Goal: Task Accomplishment & Management: Complete application form

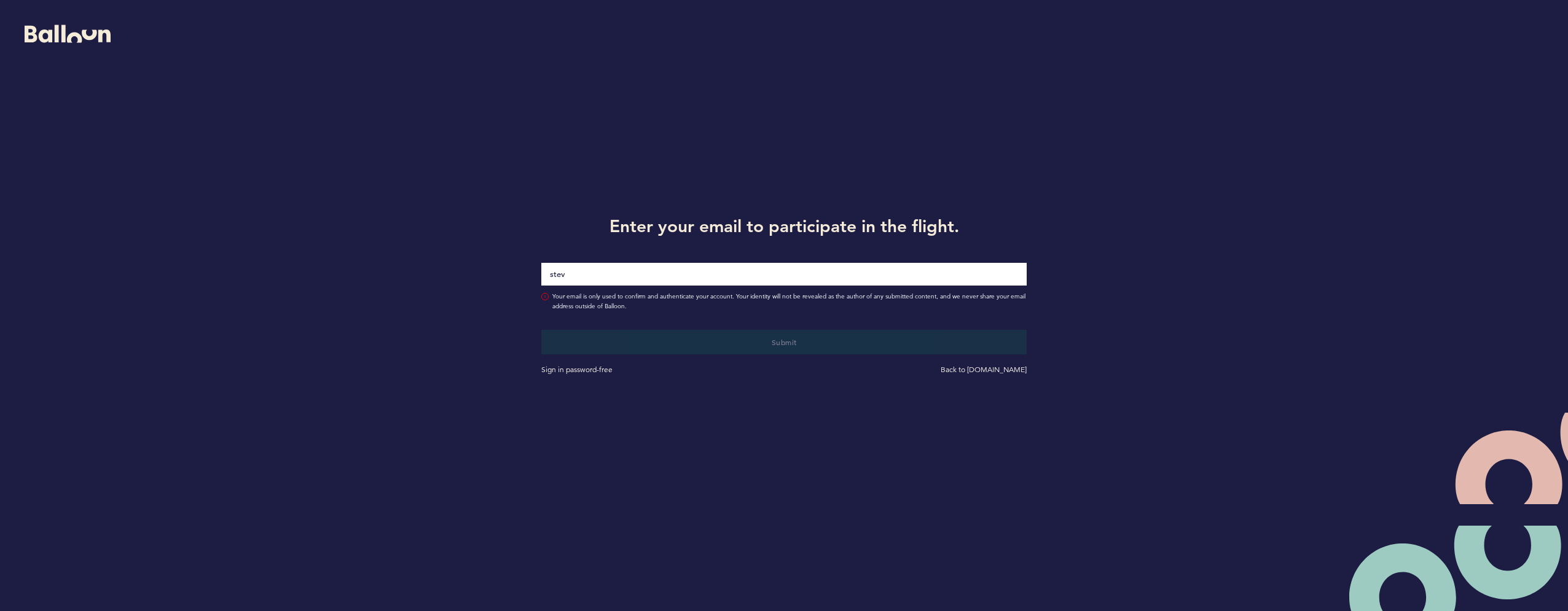
type input "[PERSON_NAME][EMAIL_ADDRESS][PERSON_NAME][DOMAIN_NAME]"
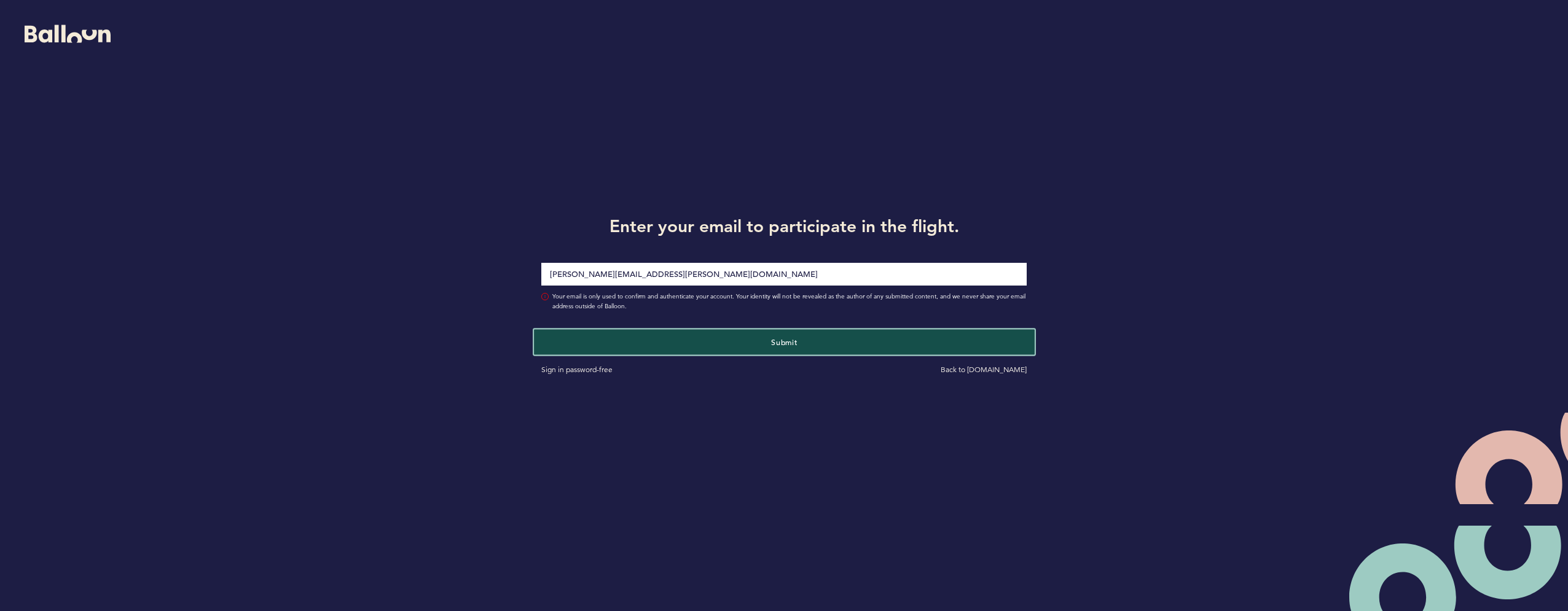
click at [774, 341] on span "Submit" at bounding box center [784, 342] width 26 height 10
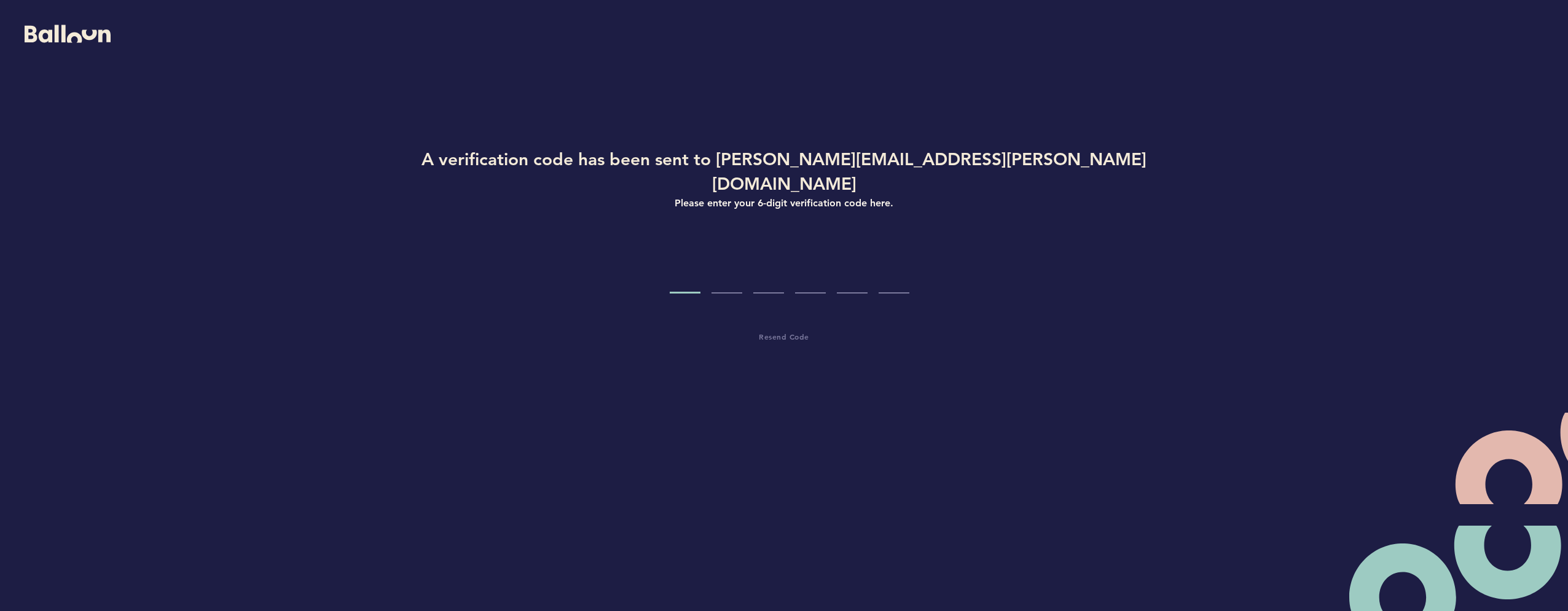
click at [685, 261] on input "Code digit 1" at bounding box center [686, 270] width 31 height 46
type input "6"
type input "8"
type input "3"
type input "8"
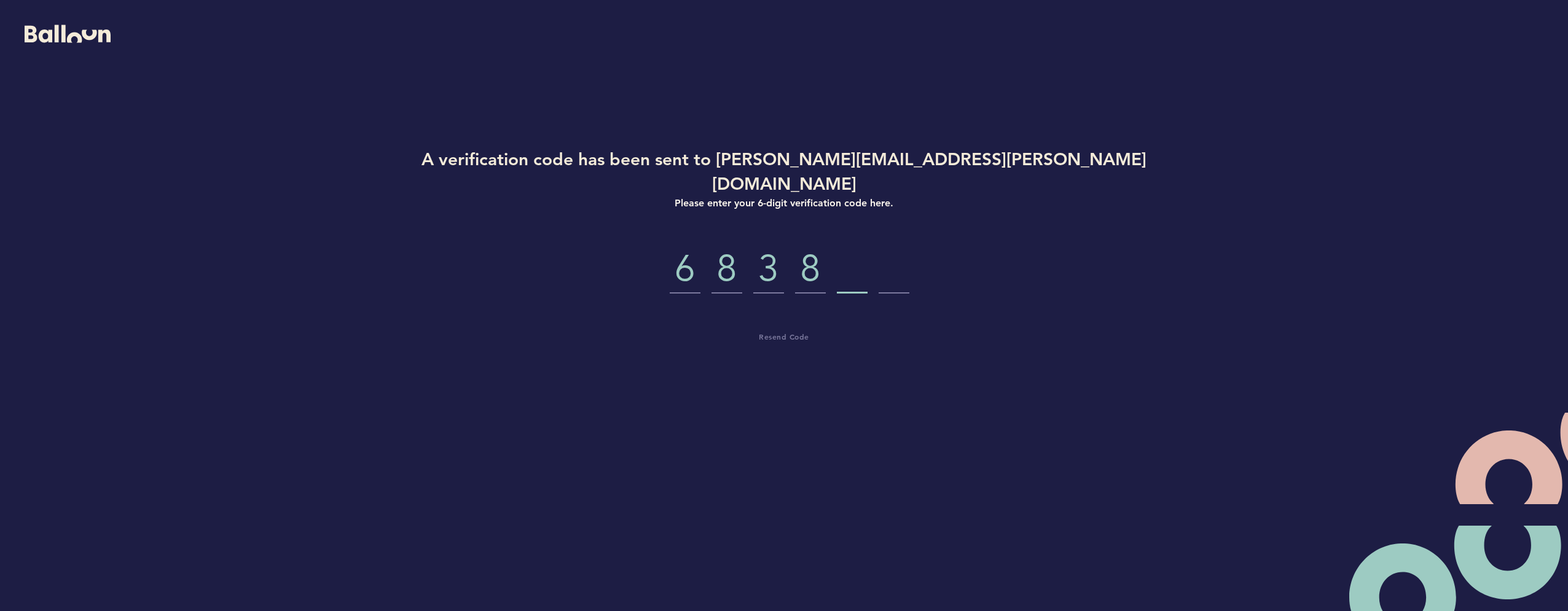
type input "1"
type input "9"
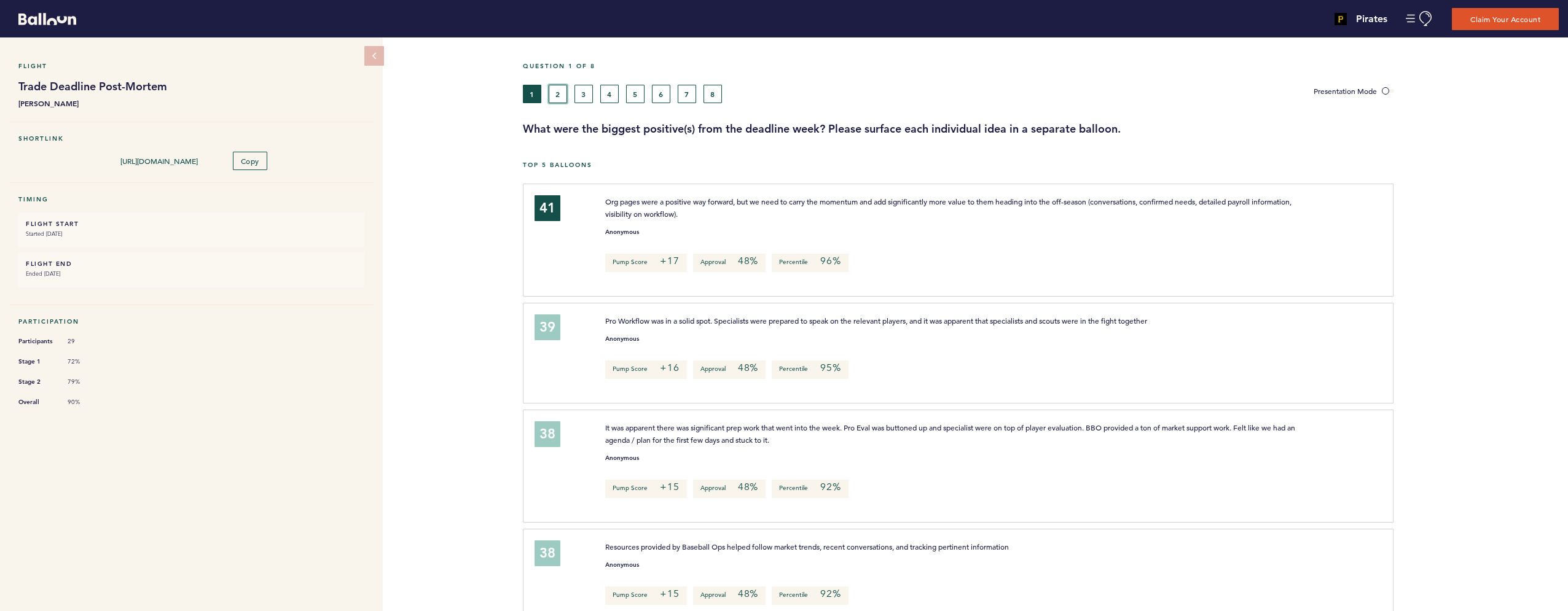
click at [558, 90] on button "2" at bounding box center [558, 94] width 18 height 18
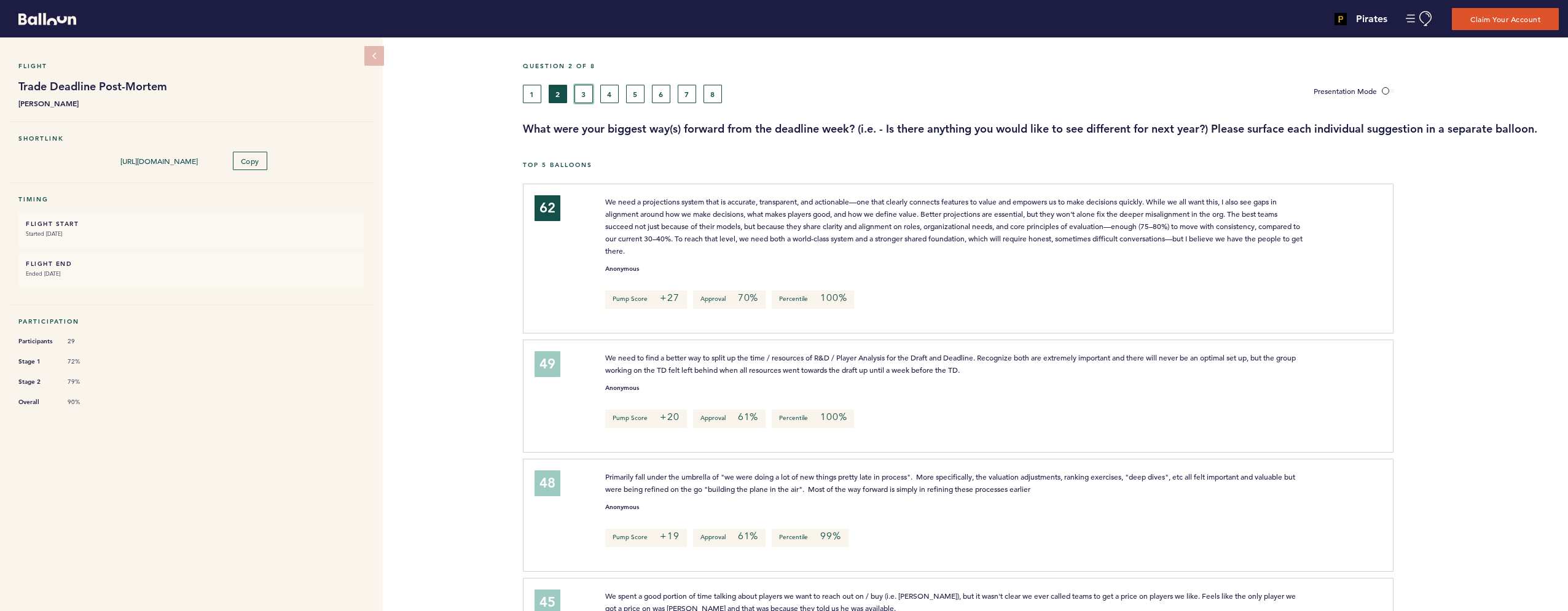
click at [583, 94] on button "3" at bounding box center [583, 94] width 18 height 18
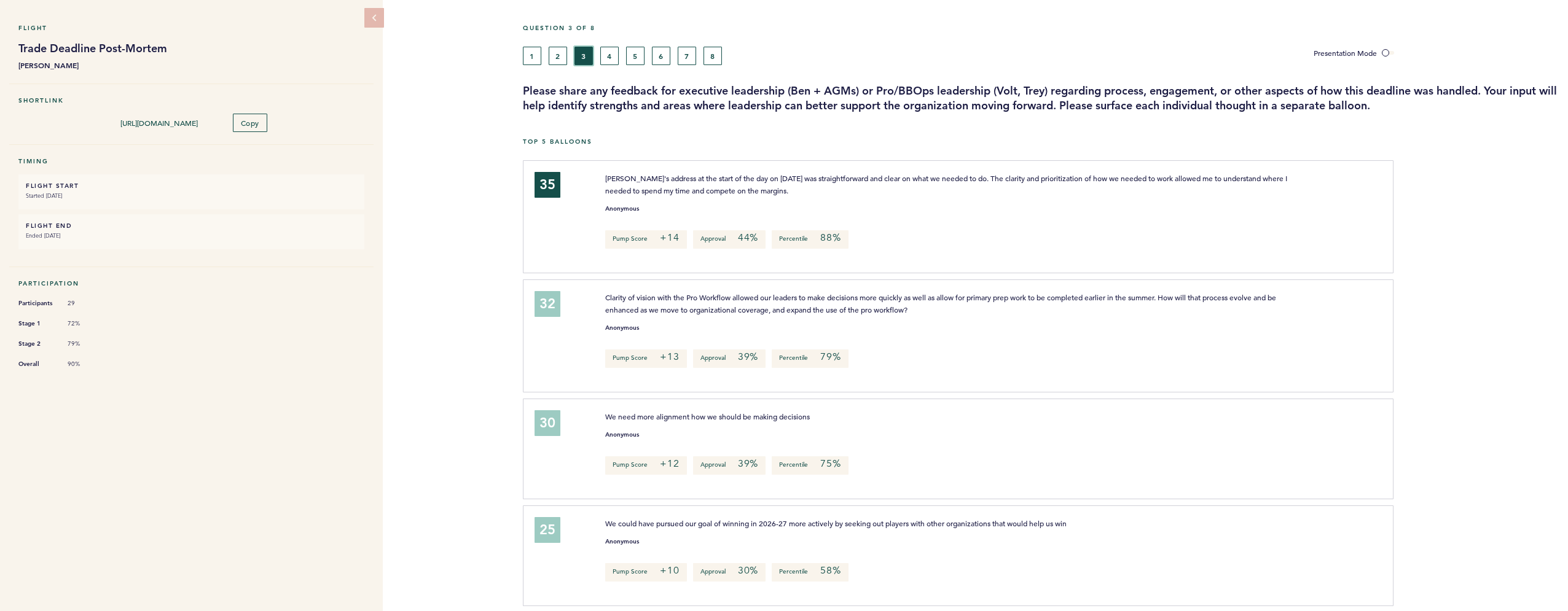
scroll to position [47, 0]
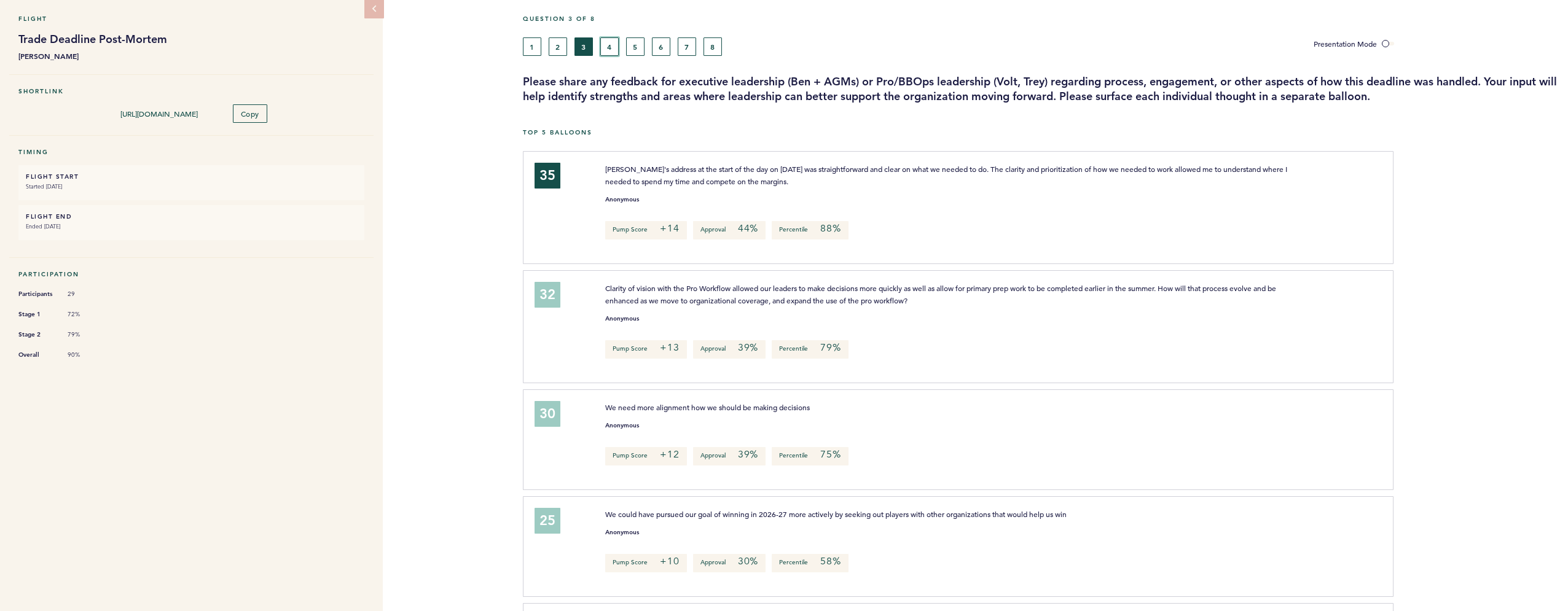
click at [612, 47] on button "4" at bounding box center [610, 47] width 18 height 18
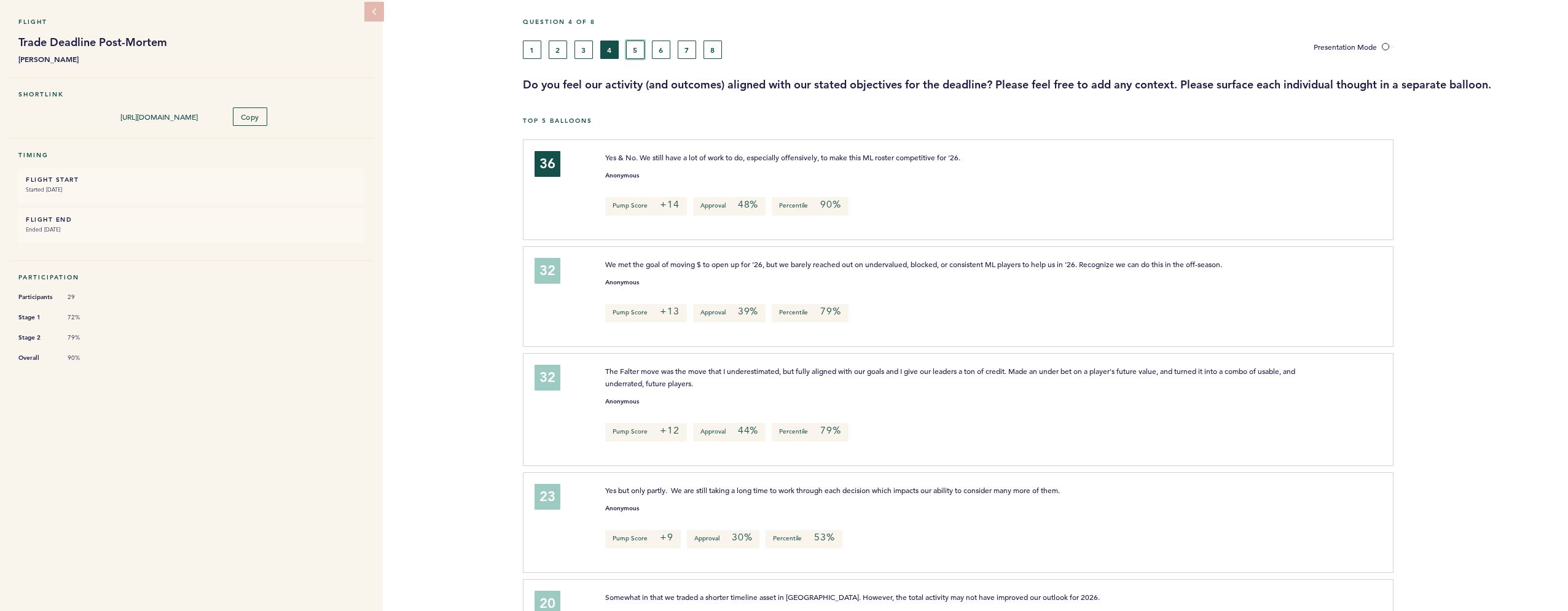
click at [639, 51] on button "5" at bounding box center [635, 50] width 18 height 18
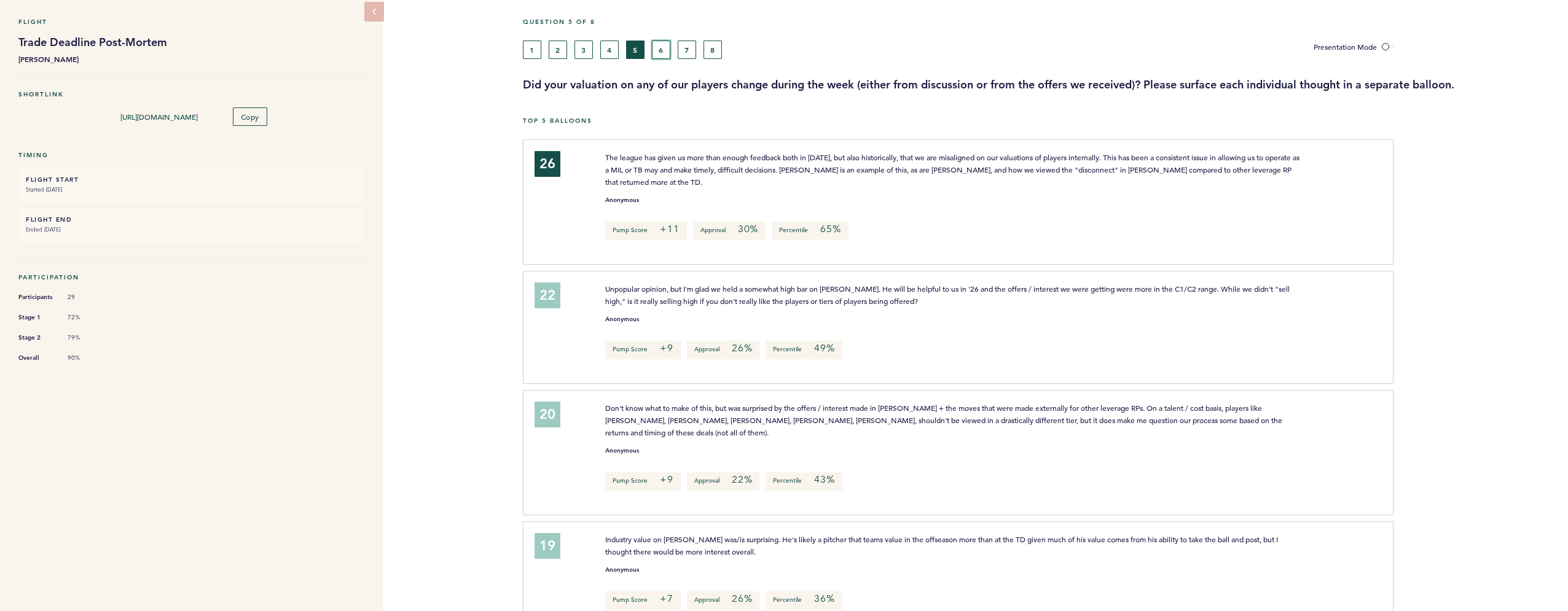
click at [660, 51] on button "6" at bounding box center [661, 50] width 18 height 18
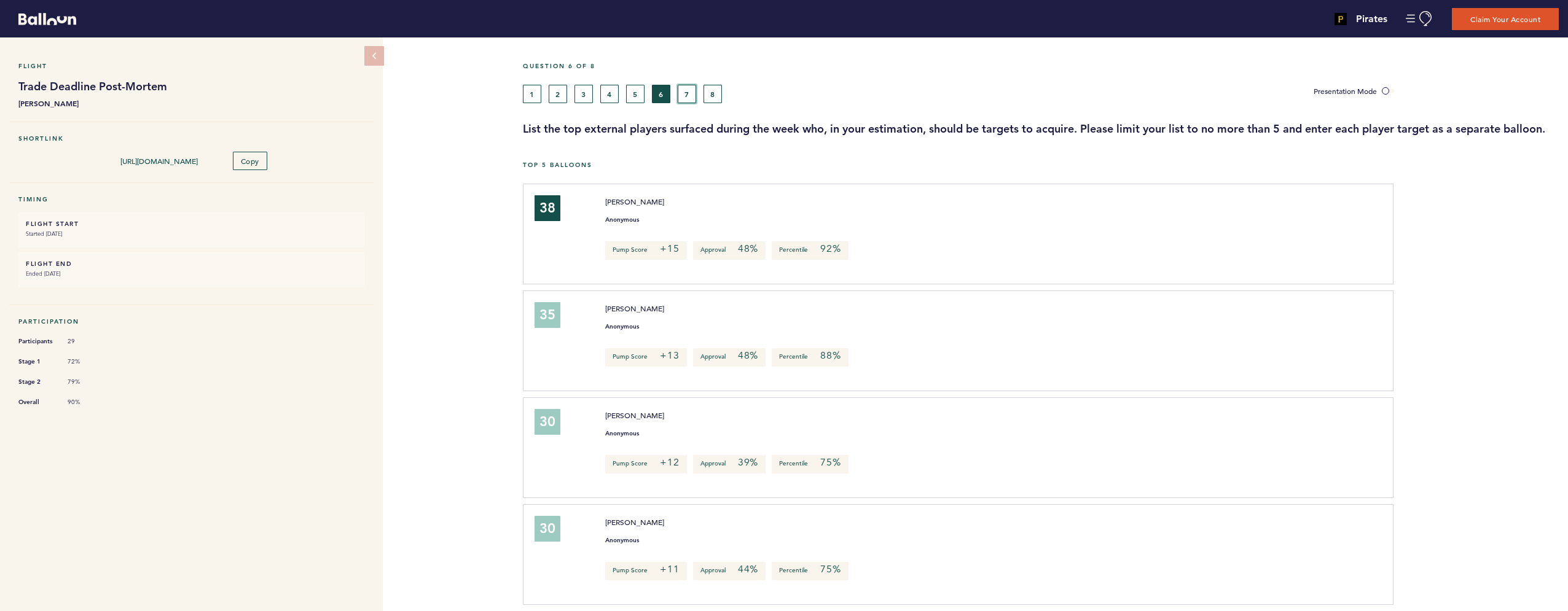
click at [687, 96] on button "7" at bounding box center [686, 94] width 18 height 18
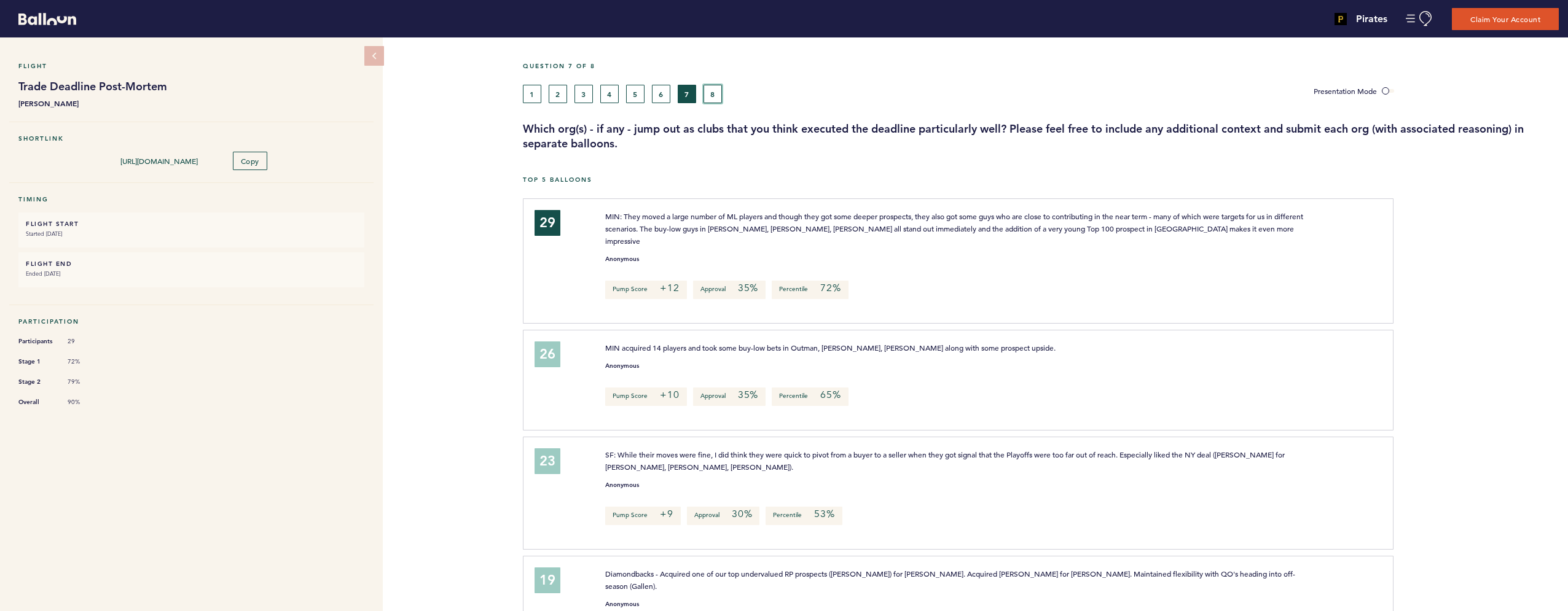
click at [710, 95] on button "8" at bounding box center [713, 94] width 18 height 18
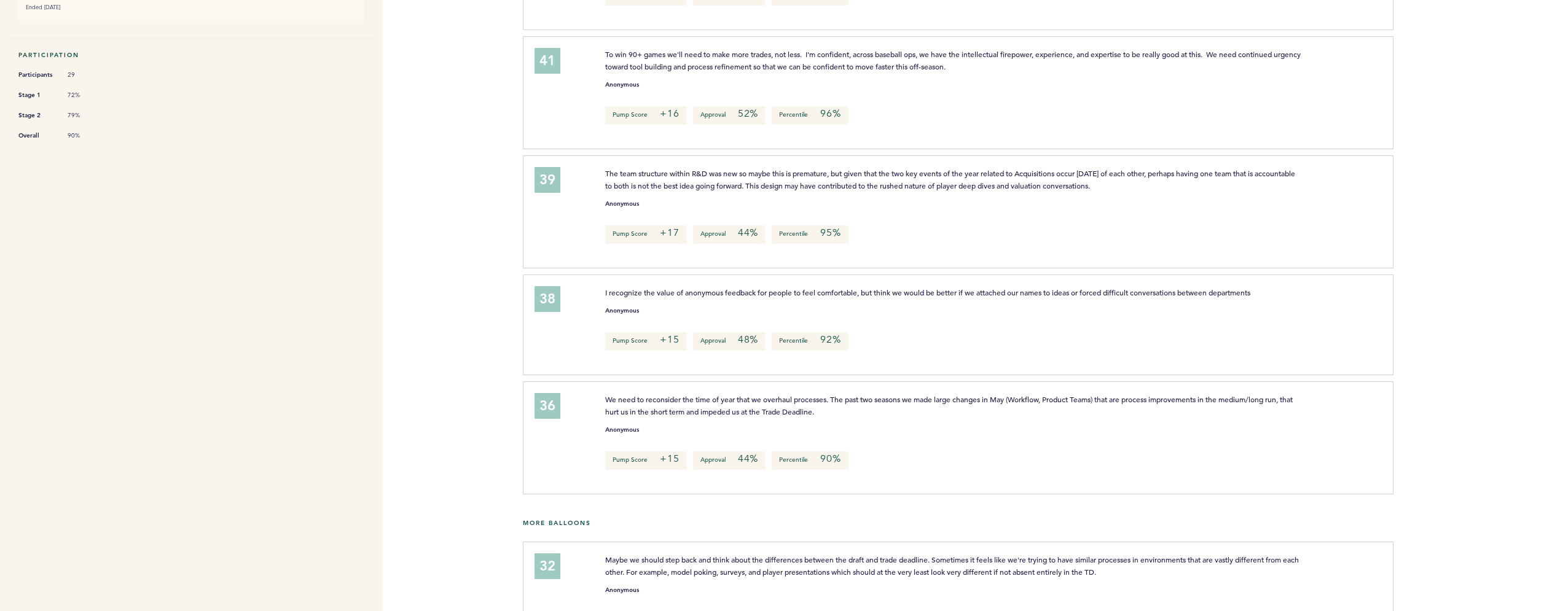
scroll to position [267, 0]
